Goal: Transaction & Acquisition: Purchase product/service

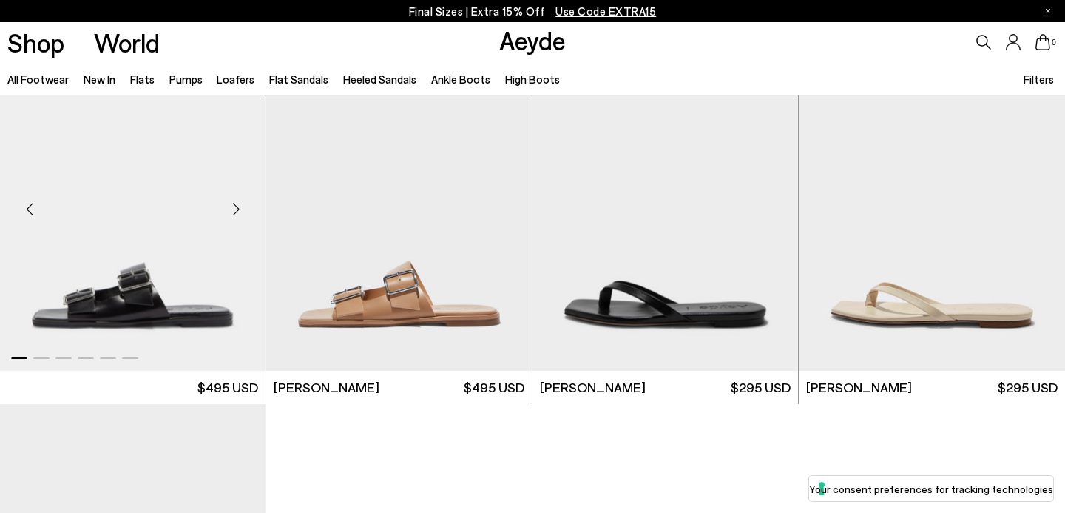
scroll to position [1915, 0]
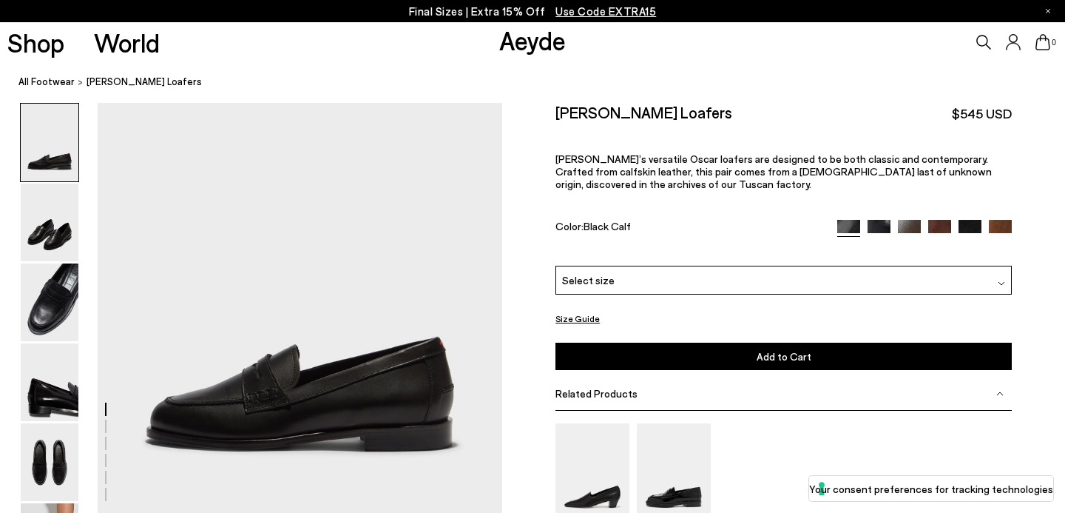
scroll to position [60, 0]
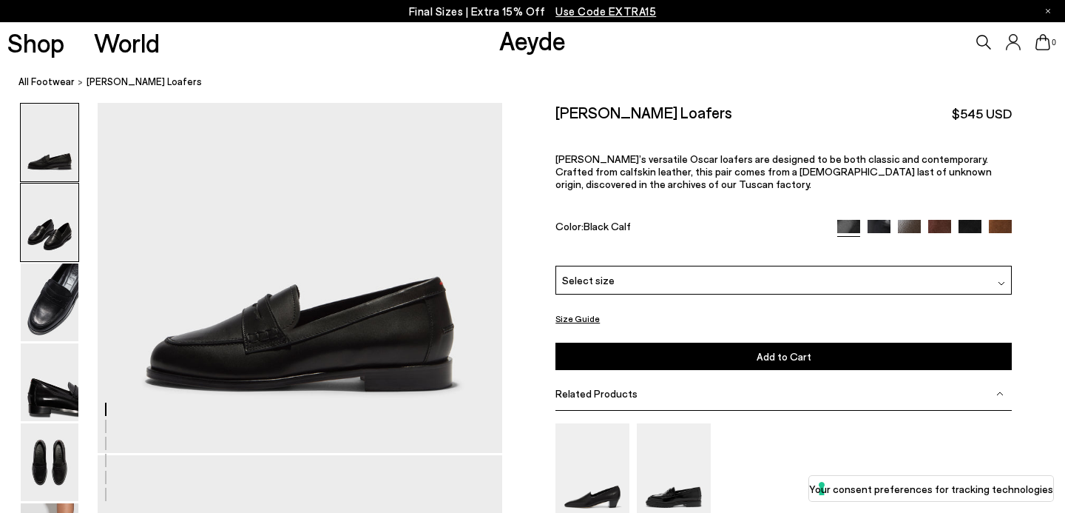
click at [61, 238] on img at bounding box center [50, 222] width 58 height 78
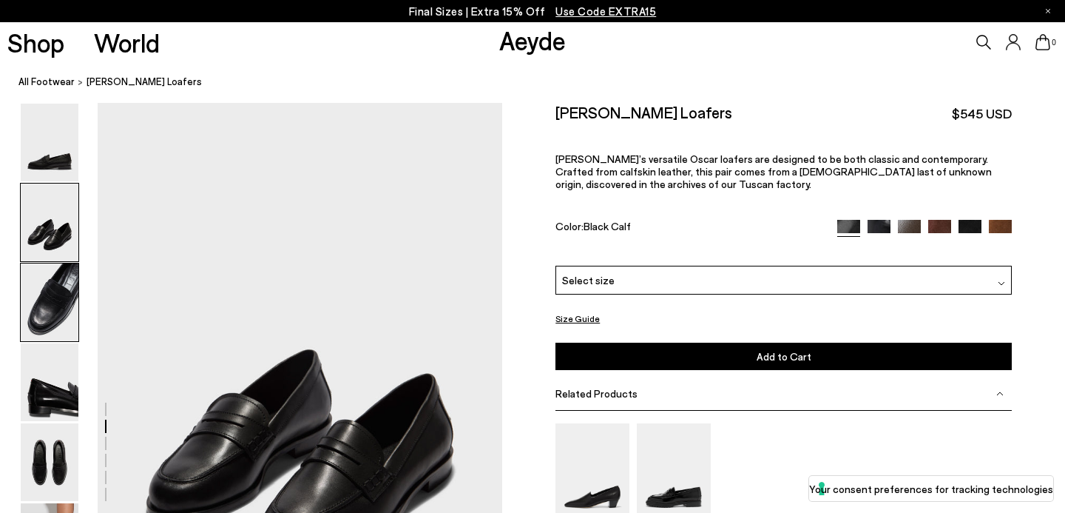
click at [58, 292] on img at bounding box center [50, 302] width 58 height 78
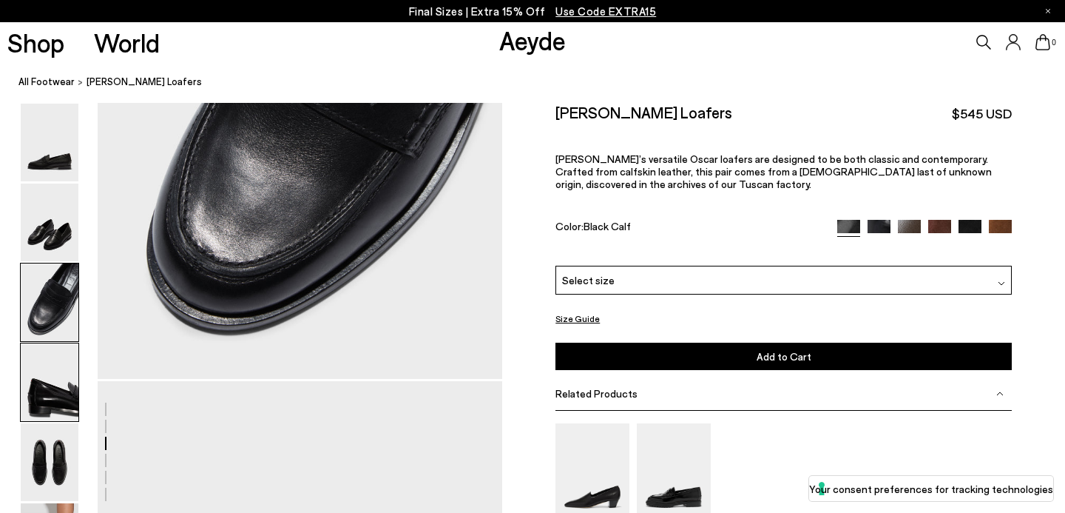
click at [69, 390] on img at bounding box center [50, 382] width 58 height 78
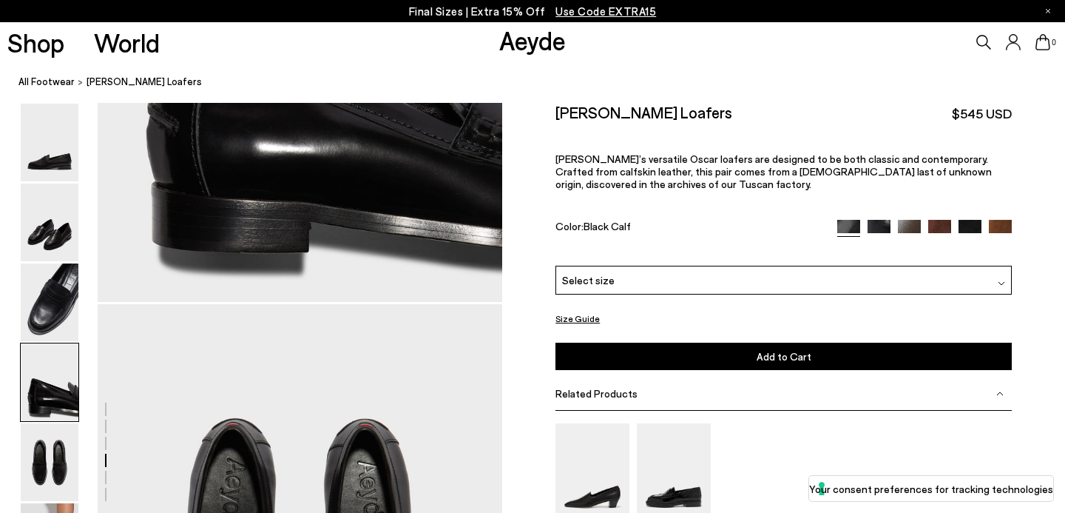
scroll to position [1878, 0]
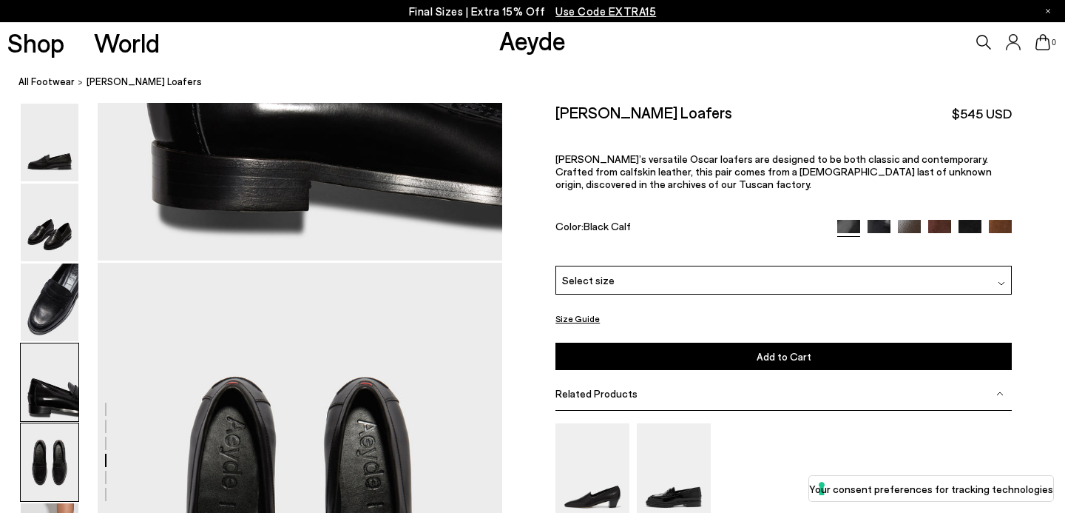
click at [50, 473] on img at bounding box center [50, 462] width 58 height 78
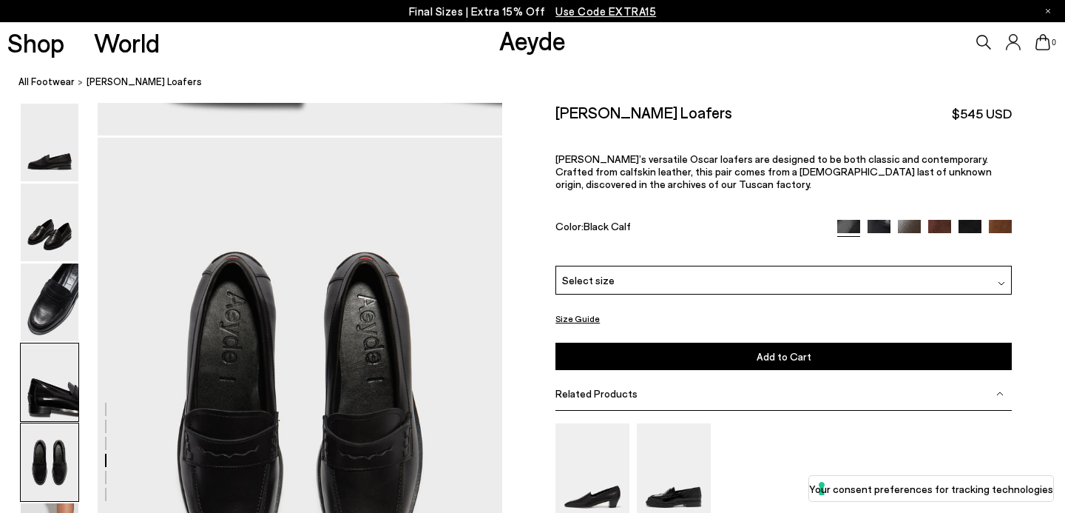
scroll to position [2039, 0]
